Goal: Check status

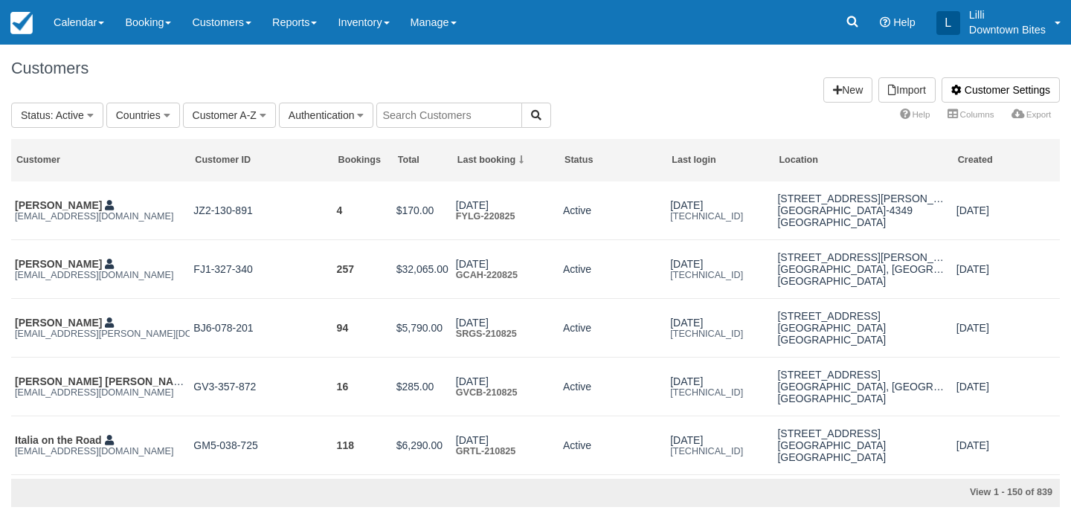
click at [83, 25] on link "Calendar" at bounding box center [78, 22] width 71 height 45
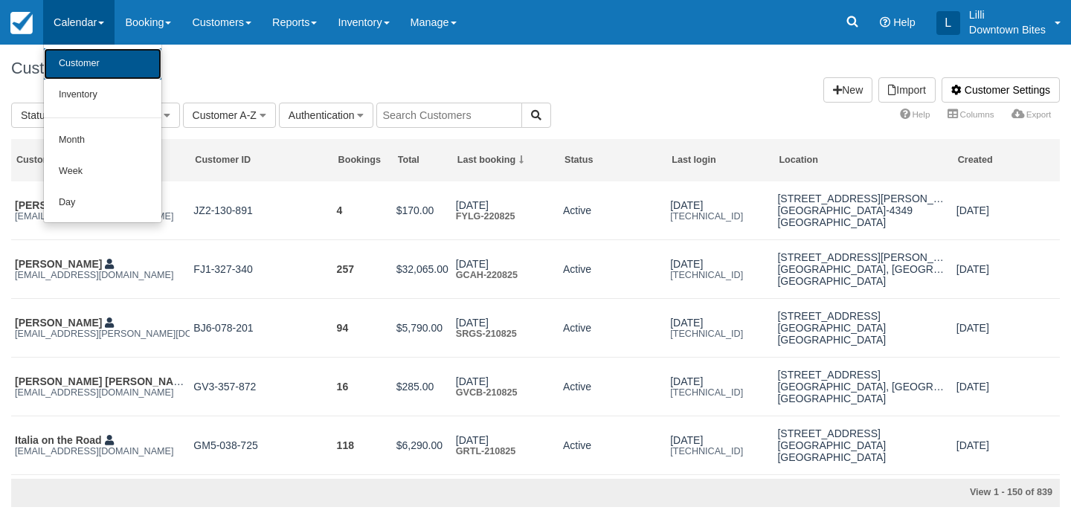
click at [109, 62] on link "Customer" at bounding box center [102, 63] width 117 height 31
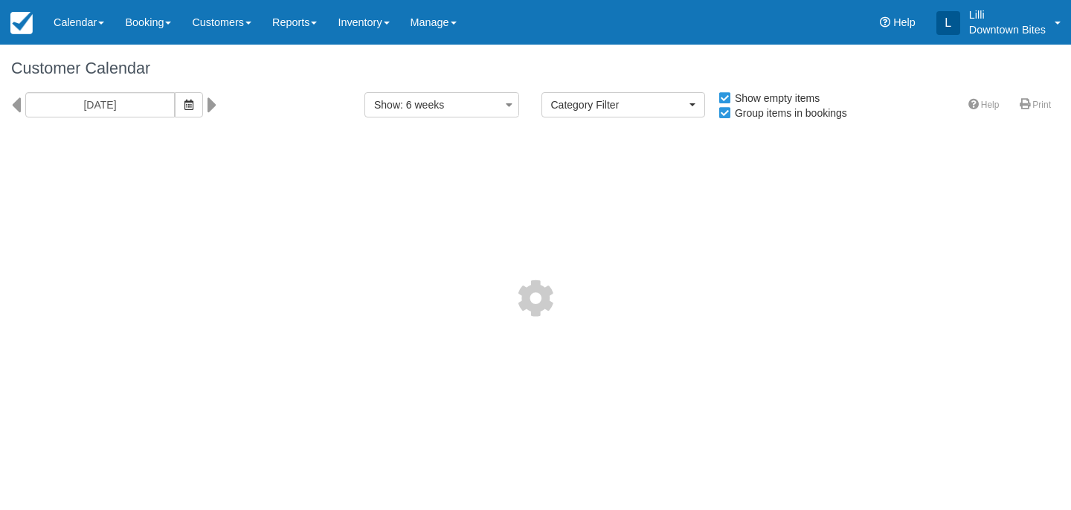
select select
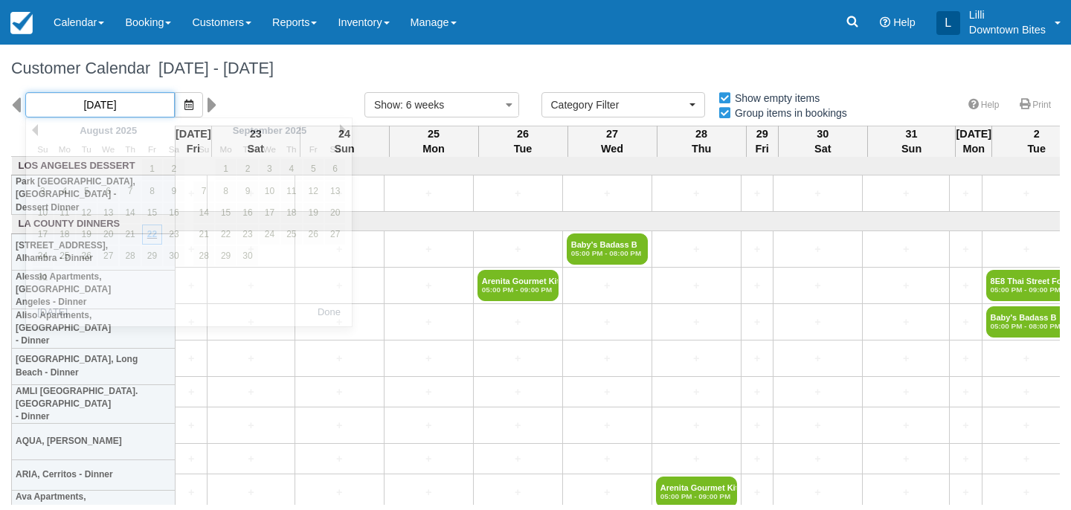
click at [95, 110] on input "[DATE]" at bounding box center [99, 104] width 149 height 25
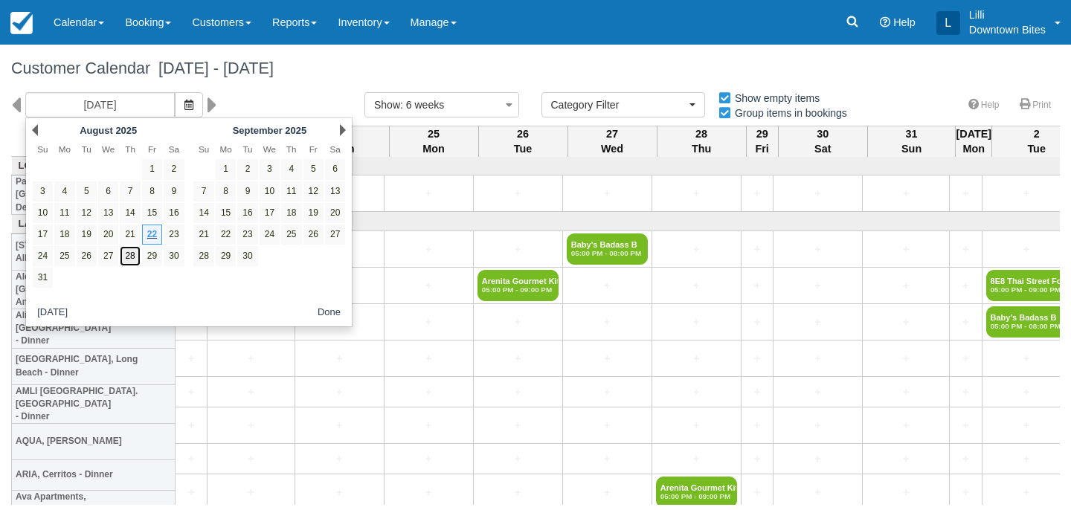
click at [133, 263] on link "28" at bounding box center [130, 256] width 20 height 20
type input "[DATE]"
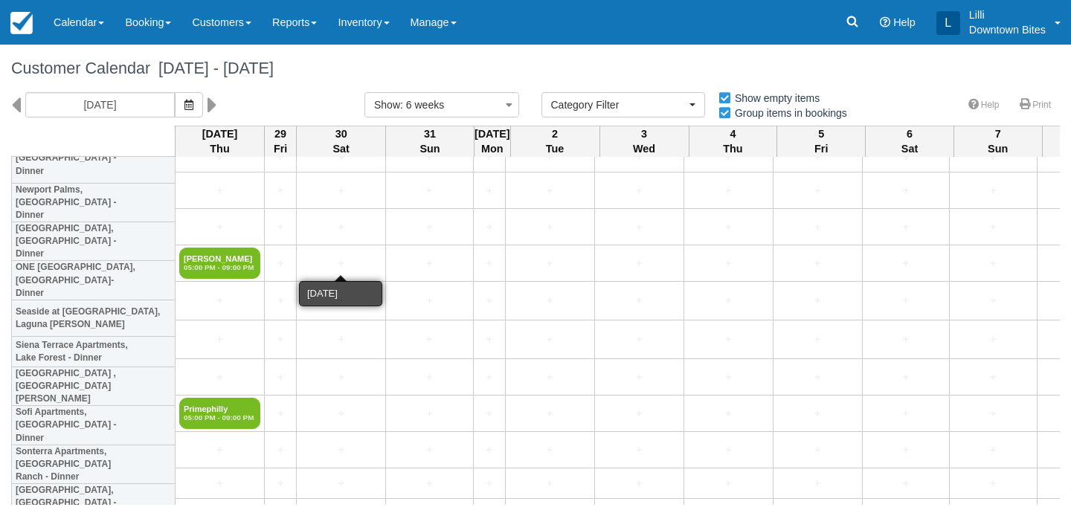
scroll to position [3277, 0]
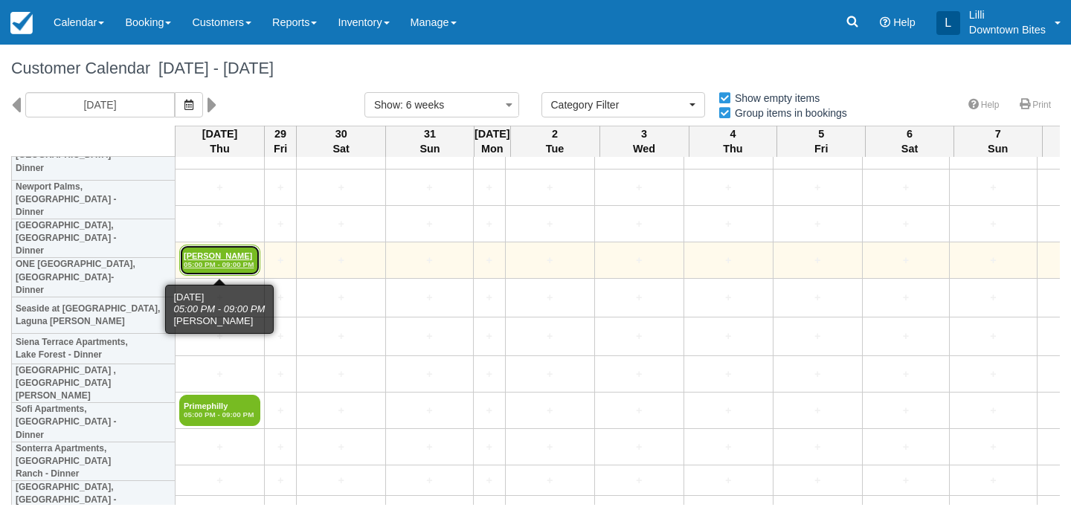
click at [207, 255] on link "[PERSON_NAME] 05:00 PM - 09:00 PM" at bounding box center [219, 260] width 81 height 31
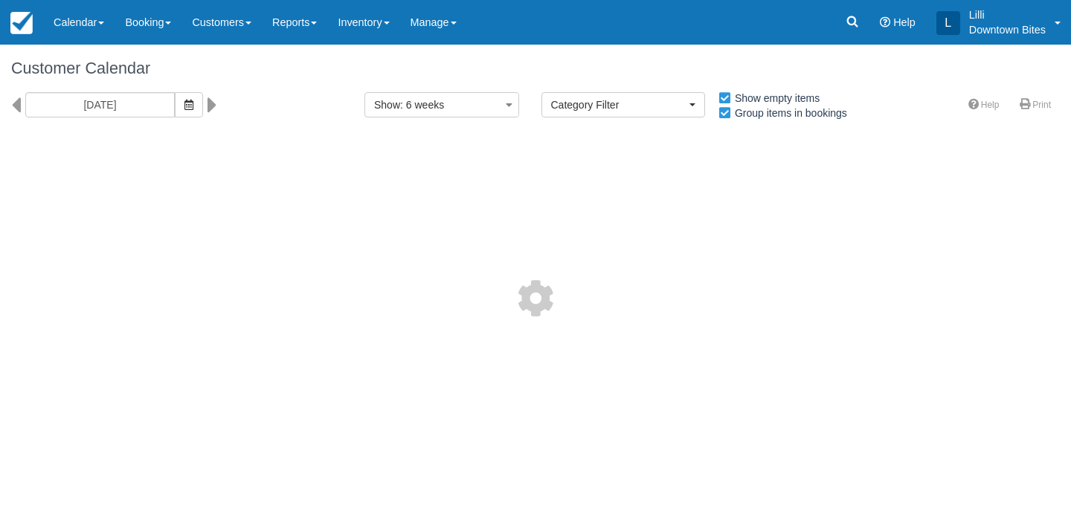
select select
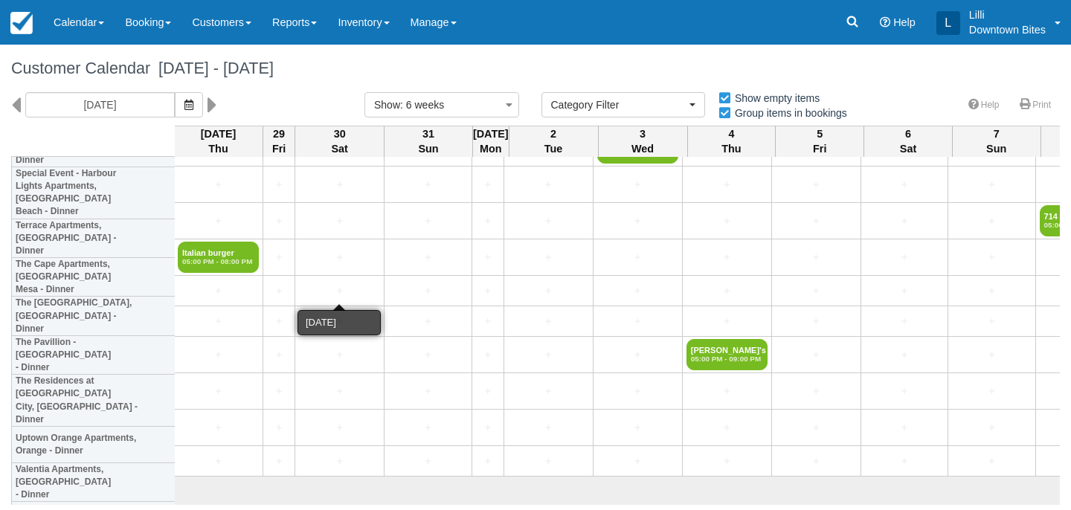
scroll to position [3840, 1]
